Goal: Check status: Check status

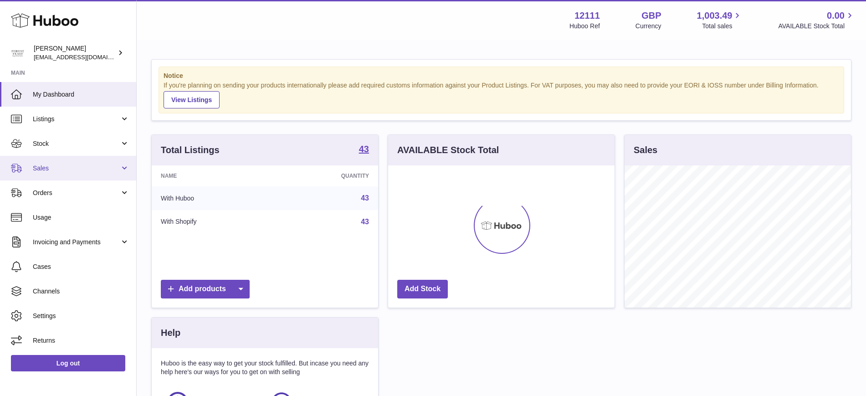
scroll to position [142, 226]
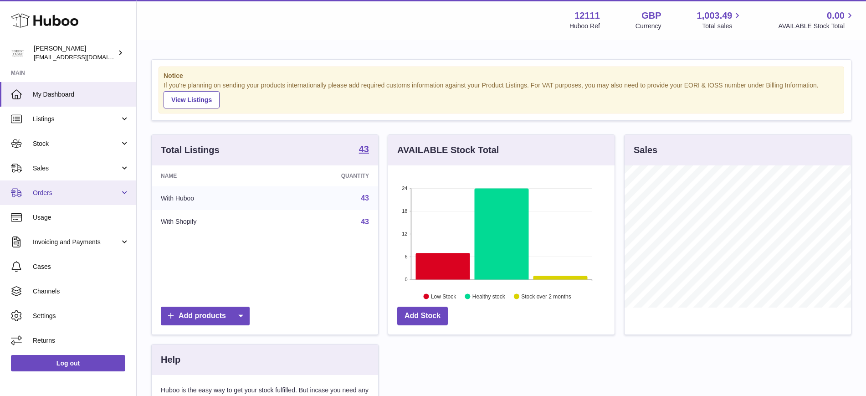
click at [40, 187] on link "Orders" at bounding box center [68, 192] width 136 height 25
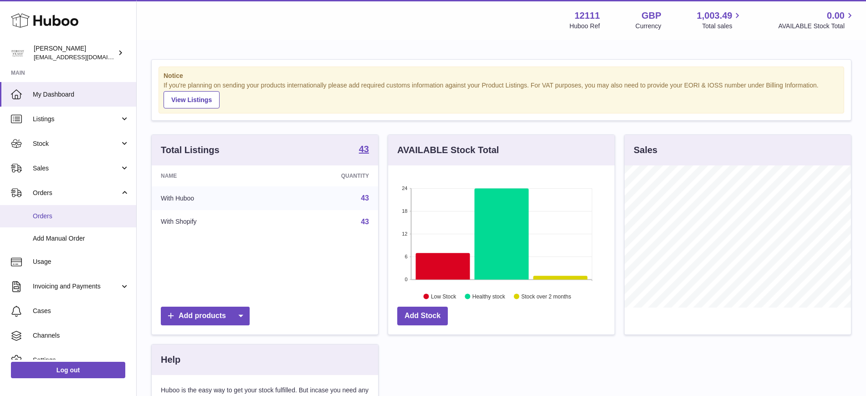
click at [45, 214] on span "Orders" at bounding box center [81, 216] width 97 height 9
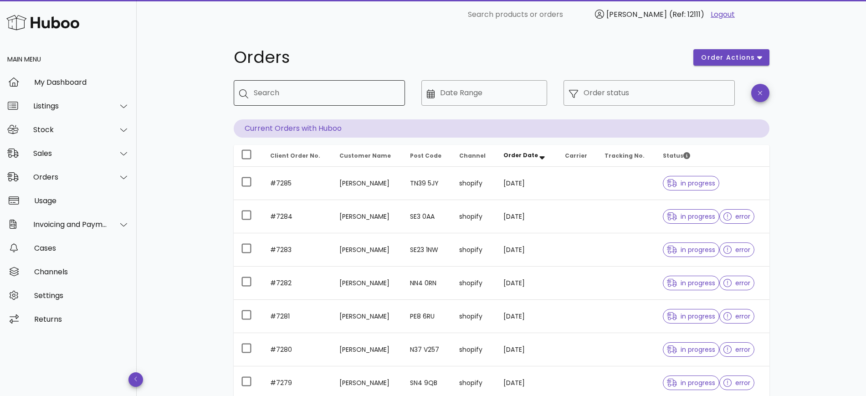
click at [324, 97] on input "Search" at bounding box center [326, 93] width 144 height 15
type input "*"
type input "****"
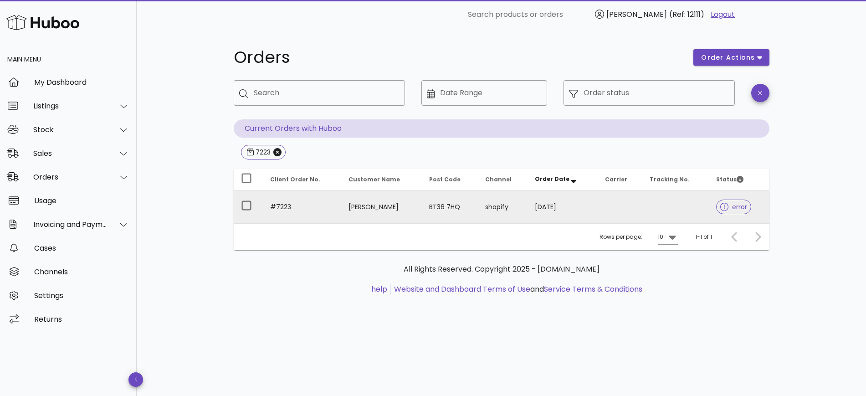
click at [733, 210] on span "error" at bounding box center [733, 207] width 27 height 6
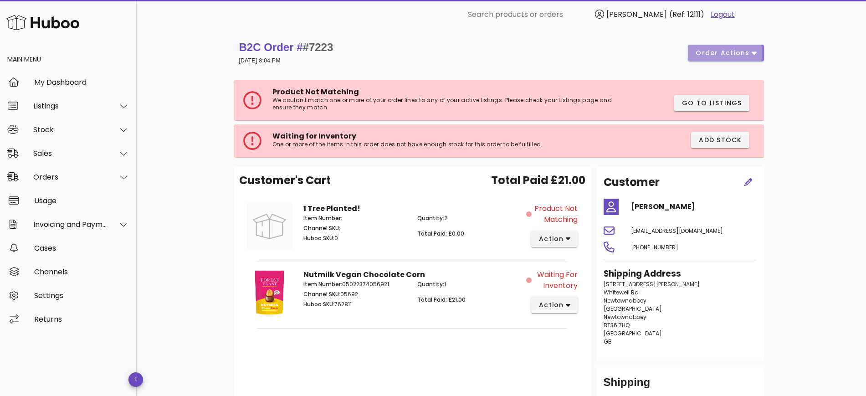
click at [738, 48] on span "order actions" at bounding box center [722, 53] width 55 height 10
click at [742, 80] on div "Cancel" at bounding box center [745, 83] width 28 height 9
click at [52, 153] on div "Sales" at bounding box center [70, 153] width 74 height 9
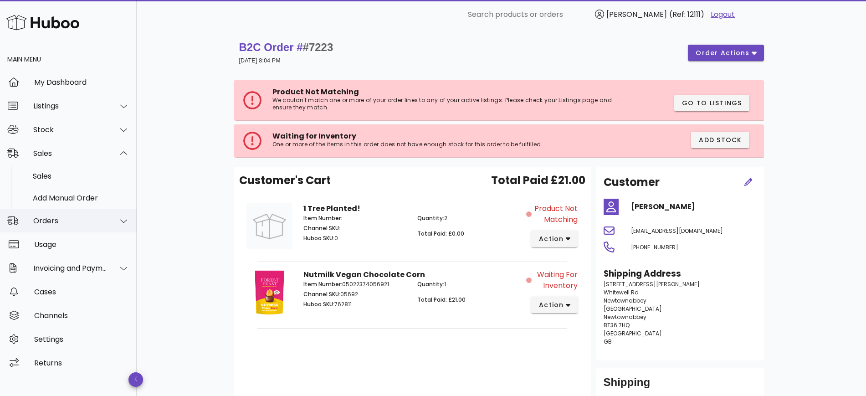
click at [46, 217] on div "Orders" at bounding box center [70, 220] width 74 height 9
click at [46, 204] on div "Orders" at bounding box center [81, 199] width 97 height 9
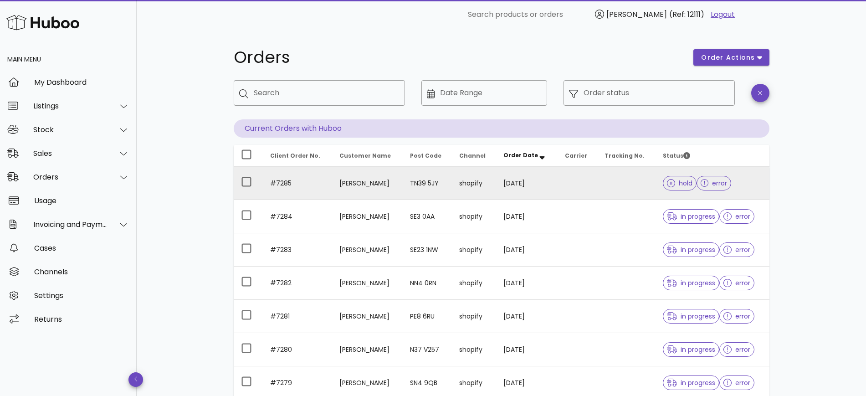
click at [565, 187] on td at bounding box center [578, 183] width 40 height 33
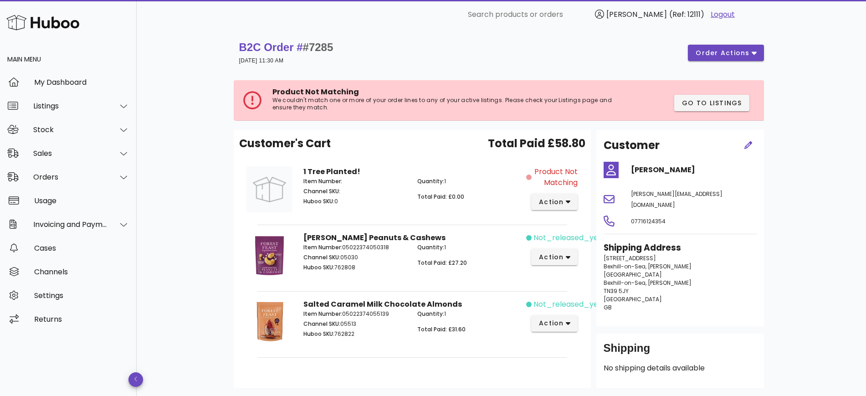
scroll to position [55, 0]
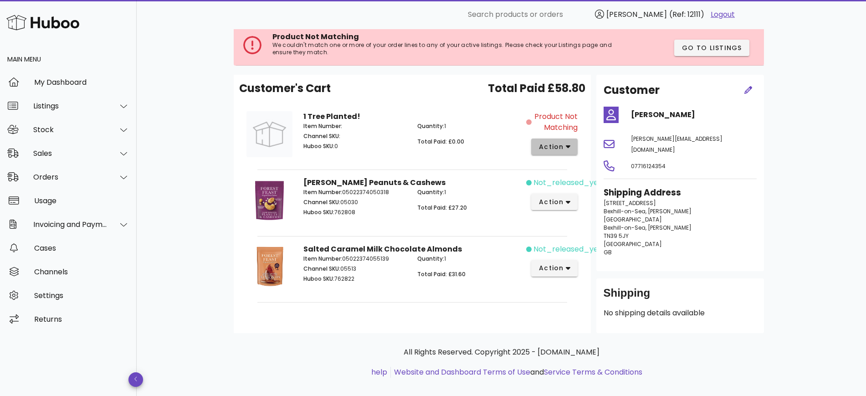
click at [570, 139] on button "action" at bounding box center [554, 146] width 47 height 16
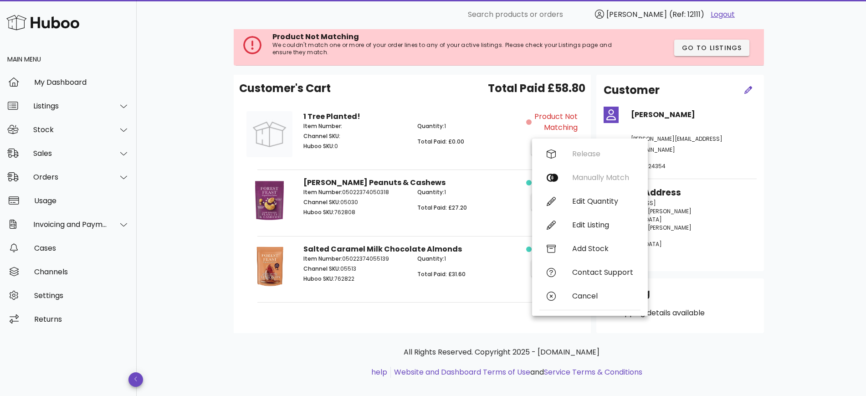
click at [805, 152] on div "B2C Order # #7285 [DATE] 11:30 AM order actions Product Not Matching We couldn'…" at bounding box center [501, 190] width 729 height 433
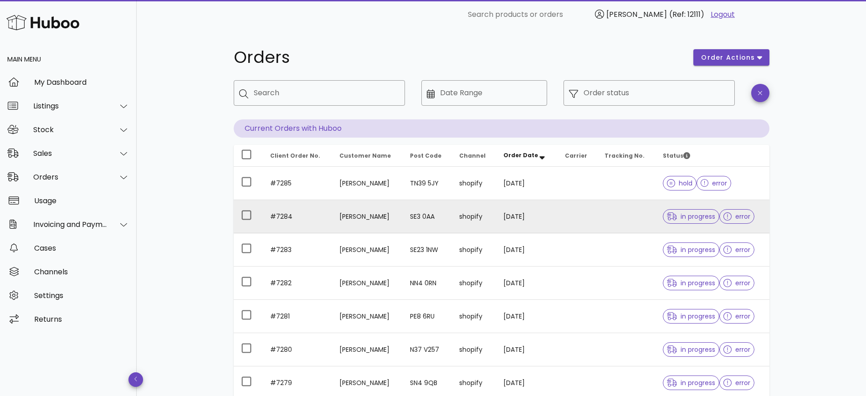
click at [593, 215] on td at bounding box center [578, 216] width 40 height 33
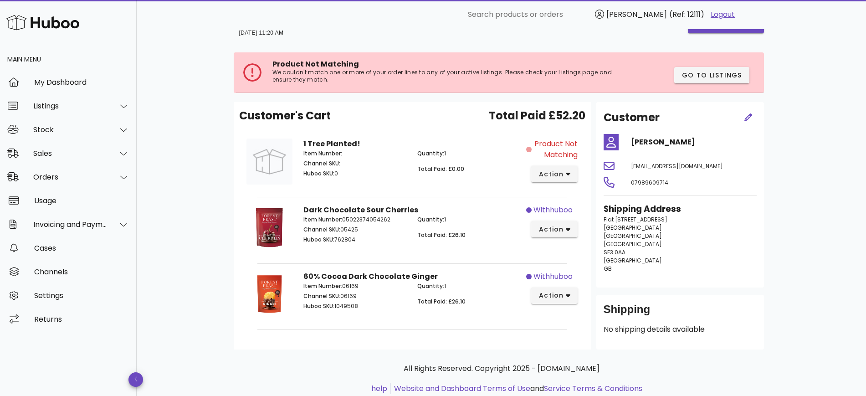
scroll to position [55, 0]
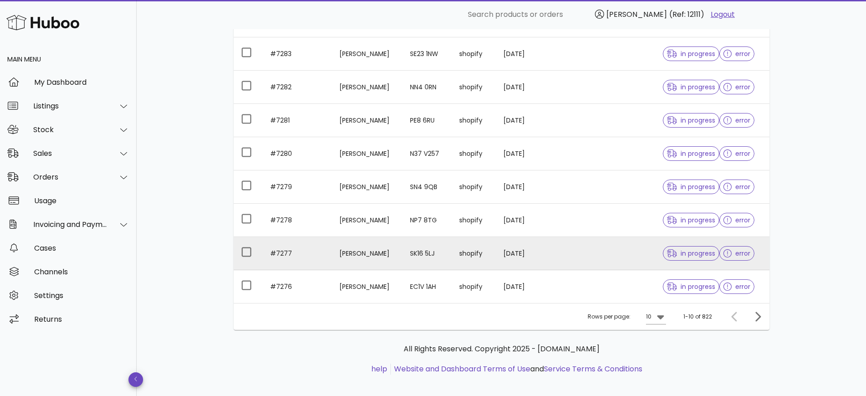
scroll to position [204, 0]
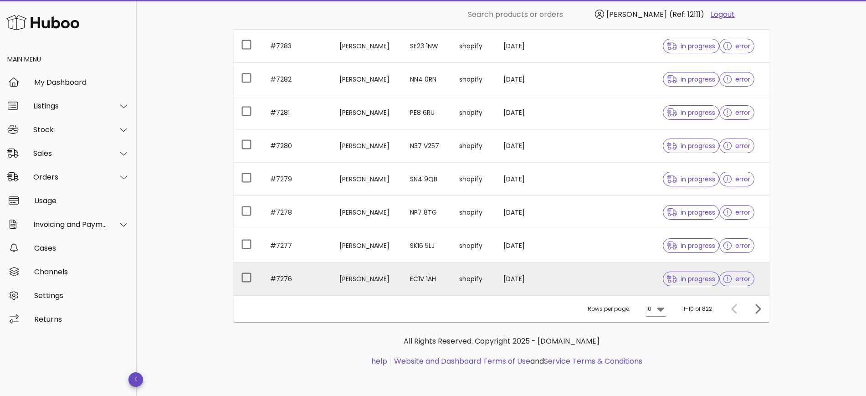
click at [619, 282] on td at bounding box center [626, 278] width 59 height 33
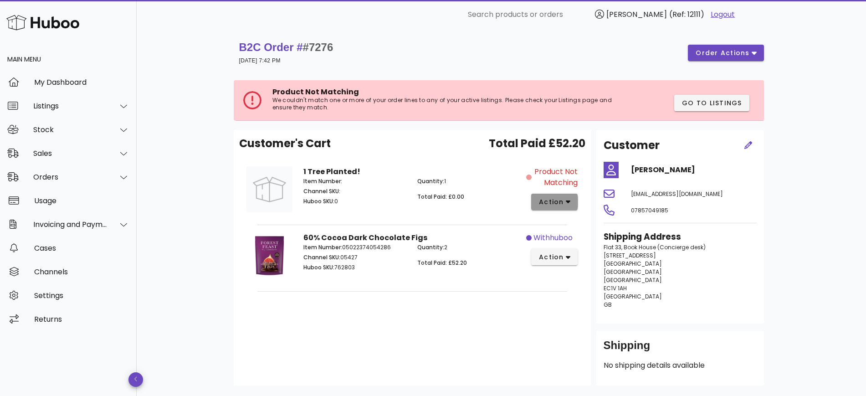
click at [566, 202] on icon "button" at bounding box center [568, 202] width 5 height 8
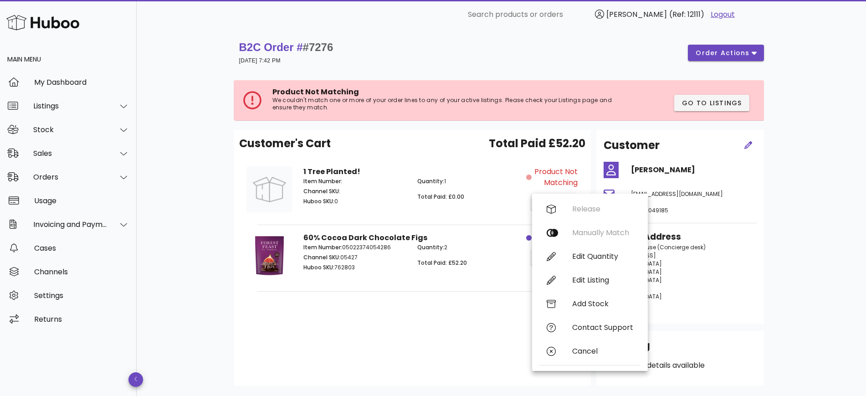
click at [805, 205] on div "B2C Order # #7276 [DATE] 7:42 PM order actions Product Not Matching We couldn't…" at bounding box center [501, 244] width 729 height 430
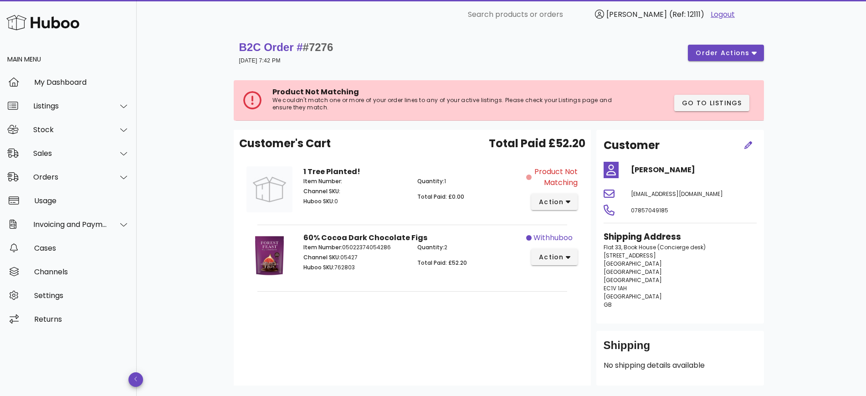
scroll to position [204, 0]
